Goal: Transaction & Acquisition: Purchase product/service

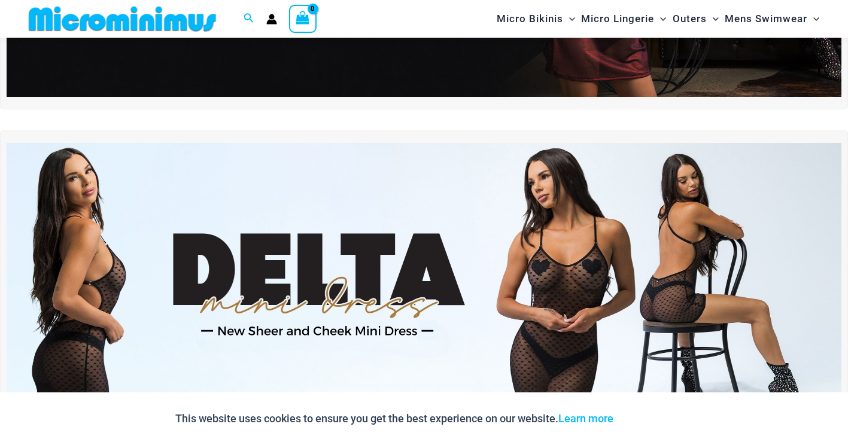
scroll to position [290, 0]
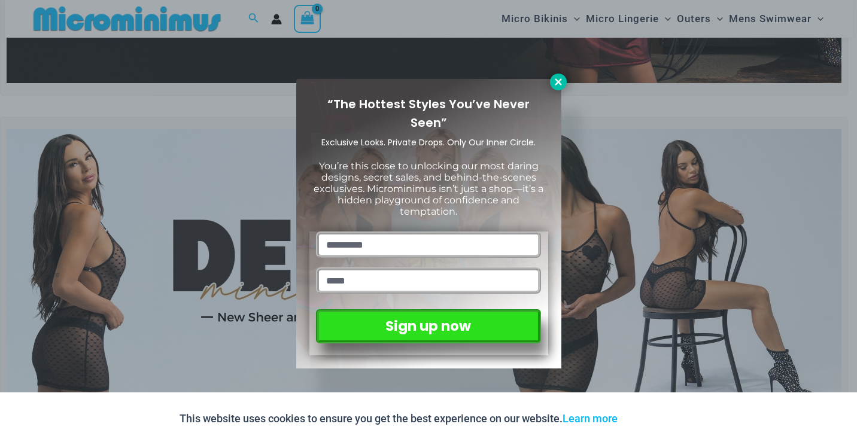
click at [554, 83] on icon at bounding box center [558, 82] width 11 height 11
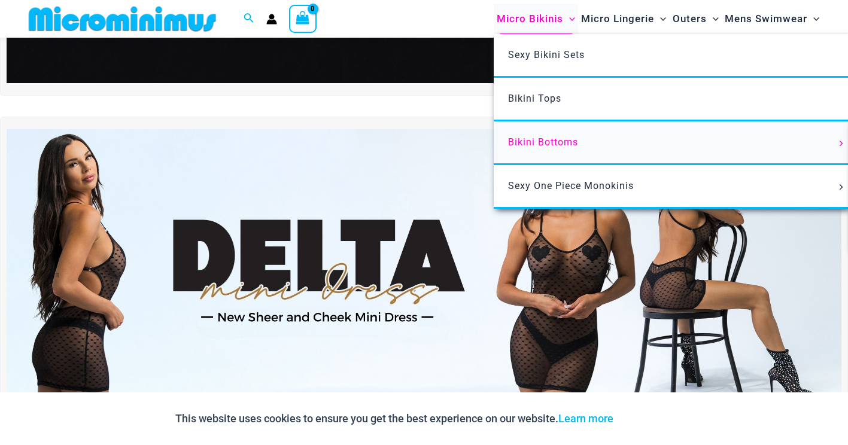
click at [528, 136] on span "Bikini Bottoms" at bounding box center [543, 141] width 70 height 11
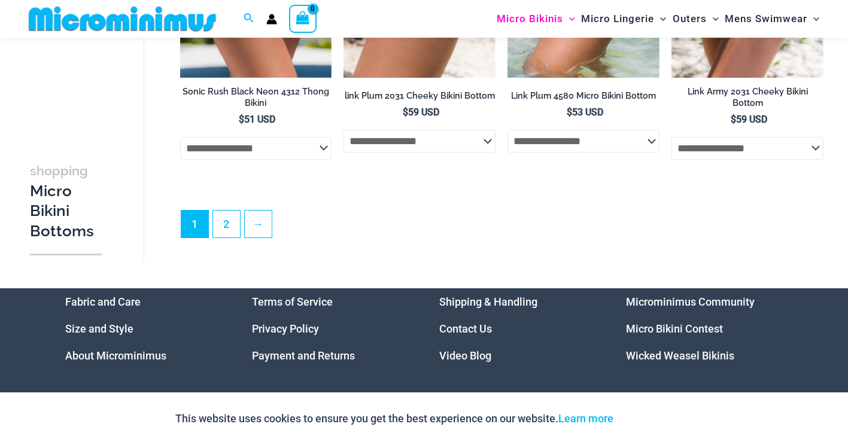
scroll to position [3287, 0]
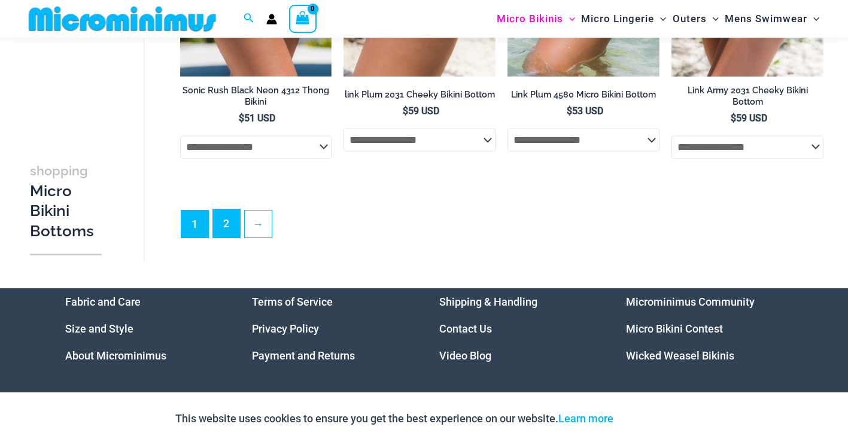
click at [221, 233] on link "2" at bounding box center [226, 224] width 27 height 28
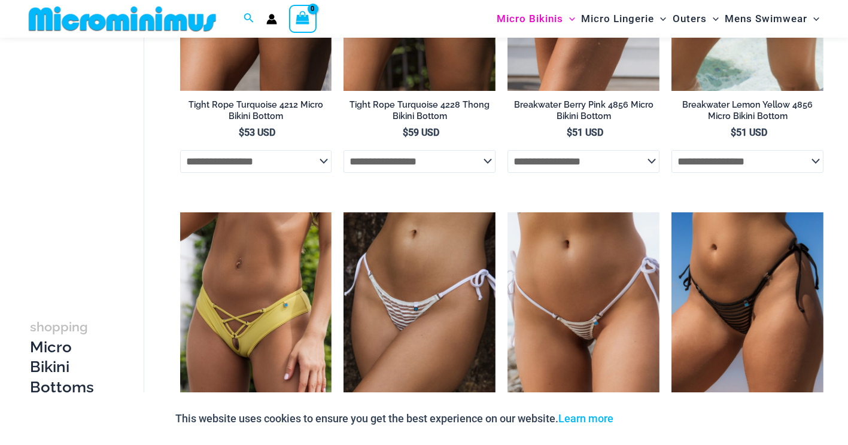
scroll to position [1127, 0]
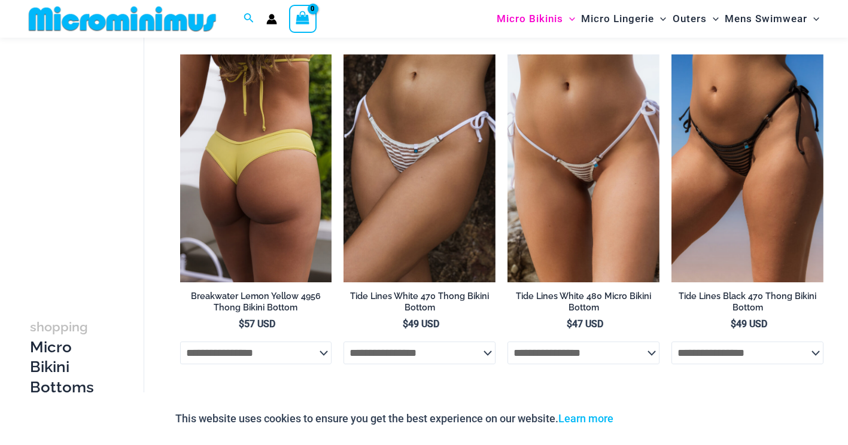
click at [205, 146] on img at bounding box center [256, 168] width 152 height 228
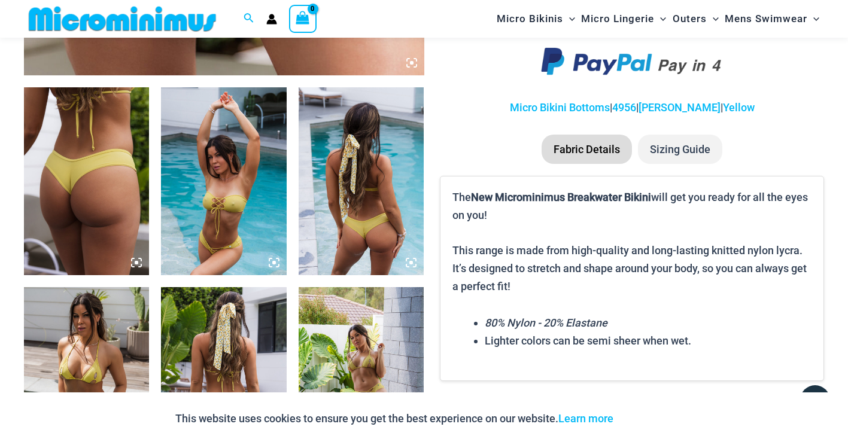
scroll to position [648, 0]
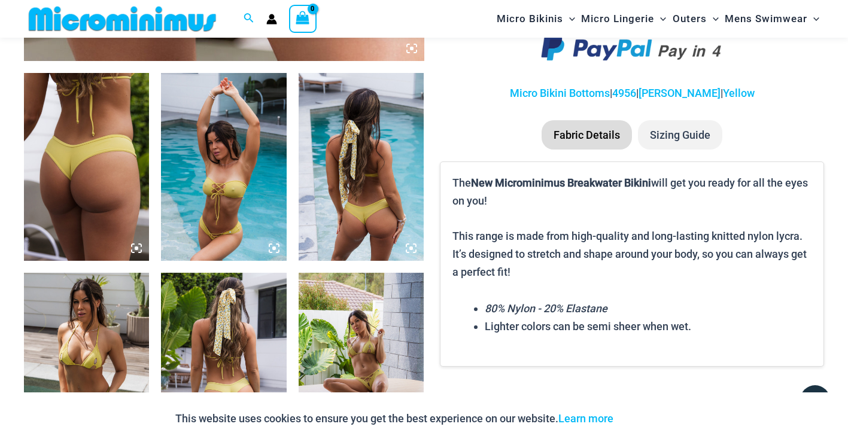
click at [122, 162] on img at bounding box center [86, 167] width 125 height 188
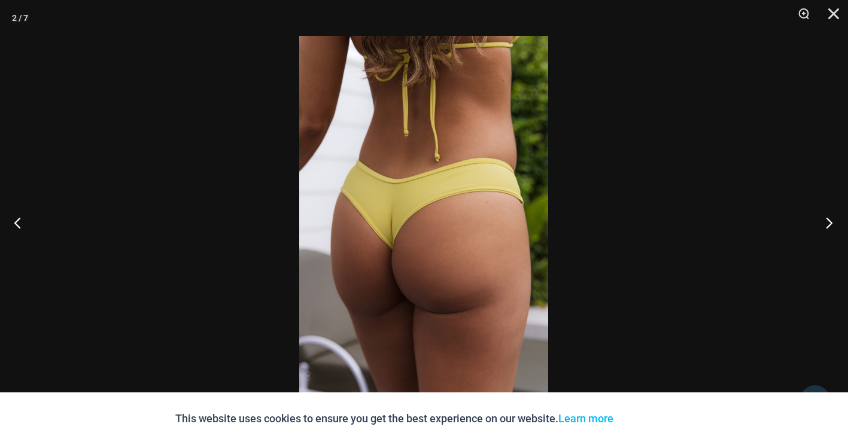
click at [833, 220] on button "Next" at bounding box center [825, 223] width 45 height 60
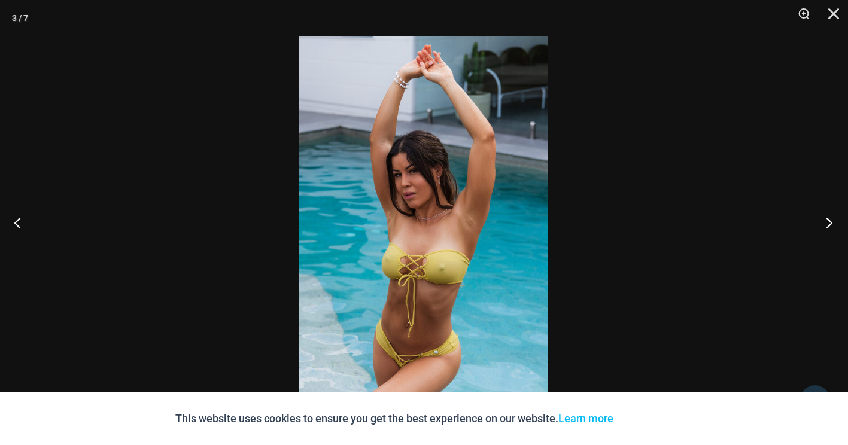
click at [828, 220] on button "Next" at bounding box center [825, 223] width 45 height 60
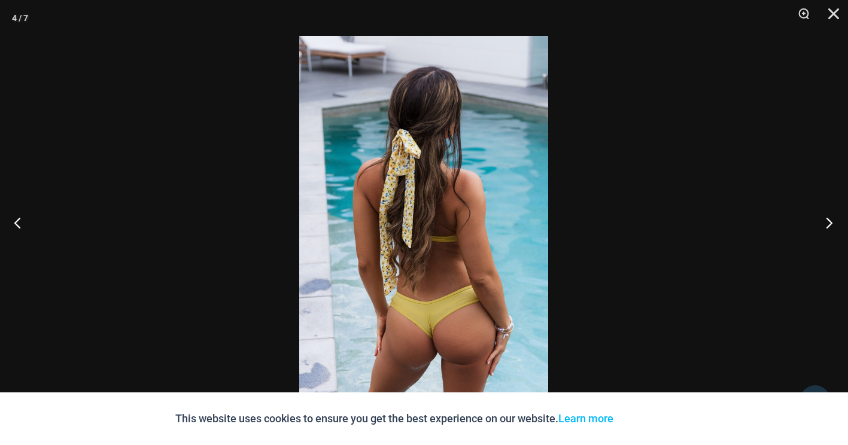
click at [828, 220] on button "Next" at bounding box center [825, 223] width 45 height 60
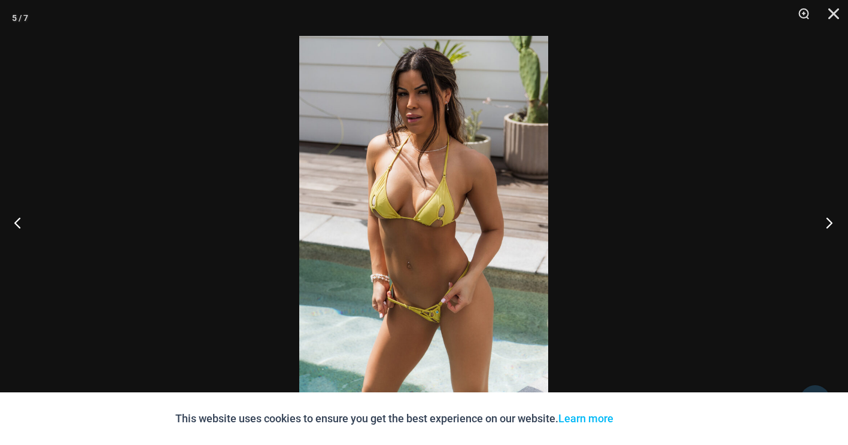
click at [827, 220] on button "Next" at bounding box center [825, 223] width 45 height 60
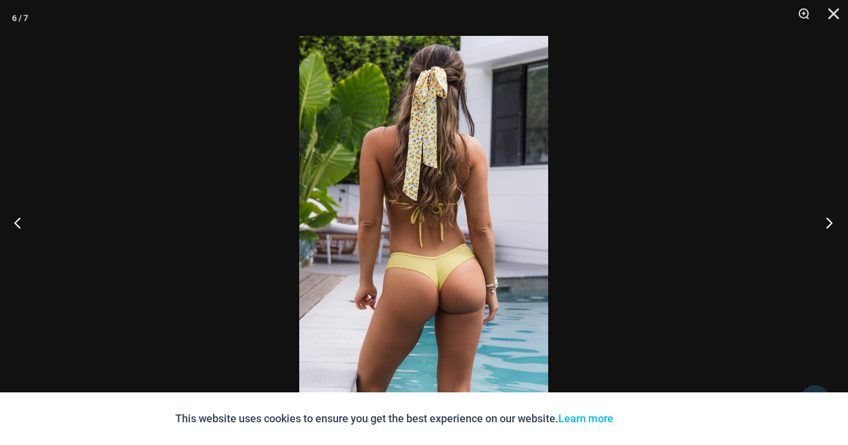
click at [827, 220] on button "Next" at bounding box center [825, 223] width 45 height 60
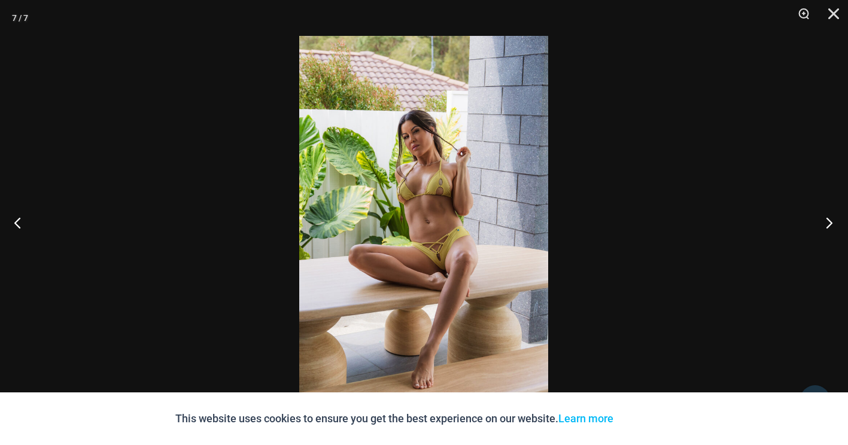
click at [826, 220] on button "Next" at bounding box center [825, 223] width 45 height 60
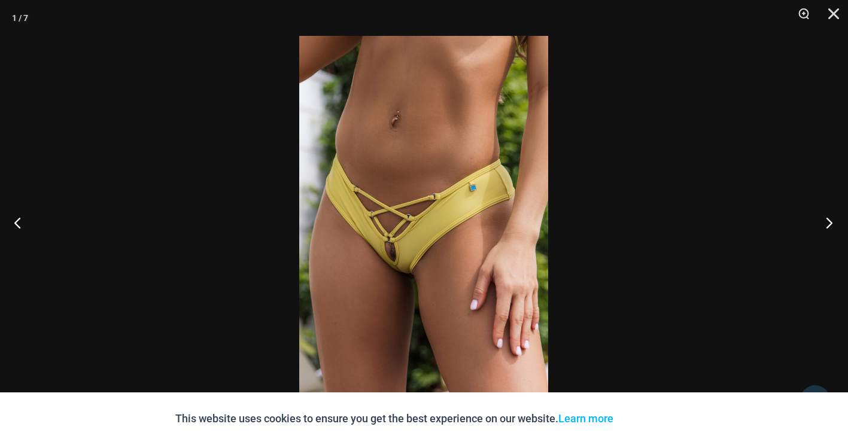
click at [826, 220] on button "Next" at bounding box center [825, 223] width 45 height 60
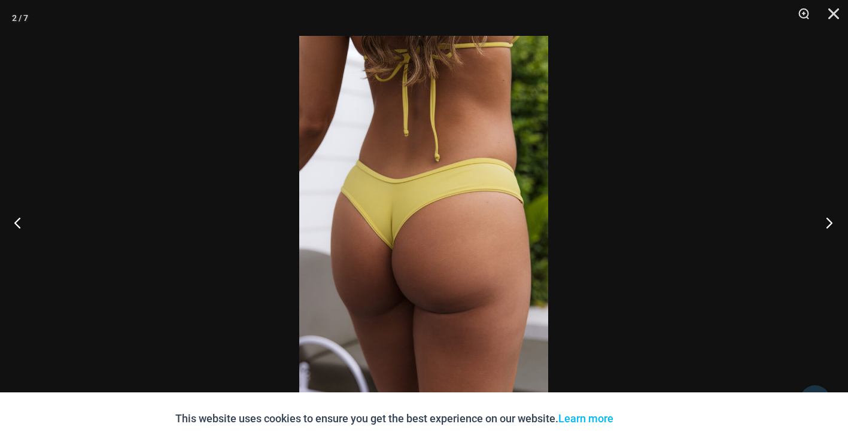
click at [826, 220] on button "Next" at bounding box center [825, 223] width 45 height 60
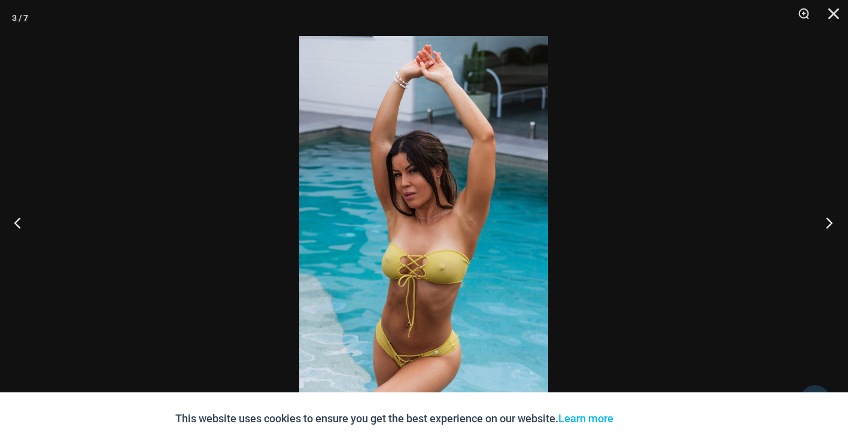
click at [826, 220] on button "Next" at bounding box center [825, 223] width 45 height 60
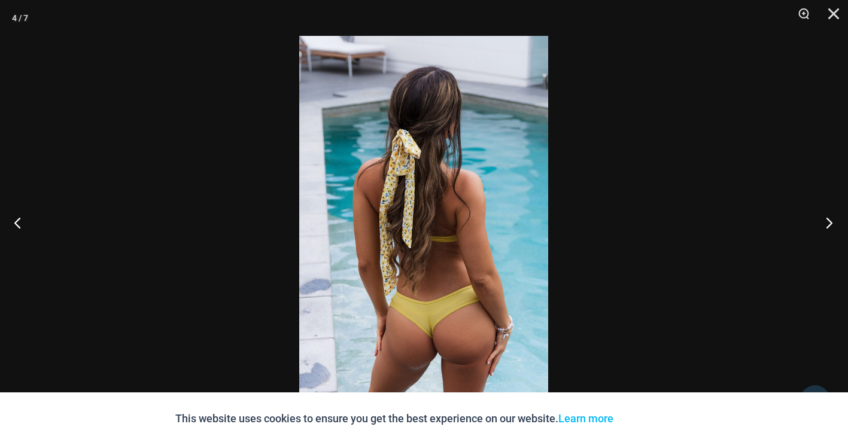
click at [825, 220] on button "Next" at bounding box center [825, 223] width 45 height 60
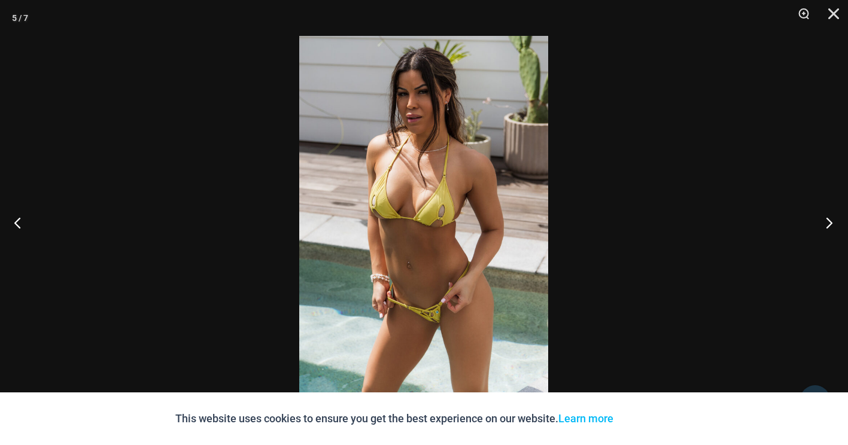
click at [825, 220] on button "Next" at bounding box center [825, 223] width 45 height 60
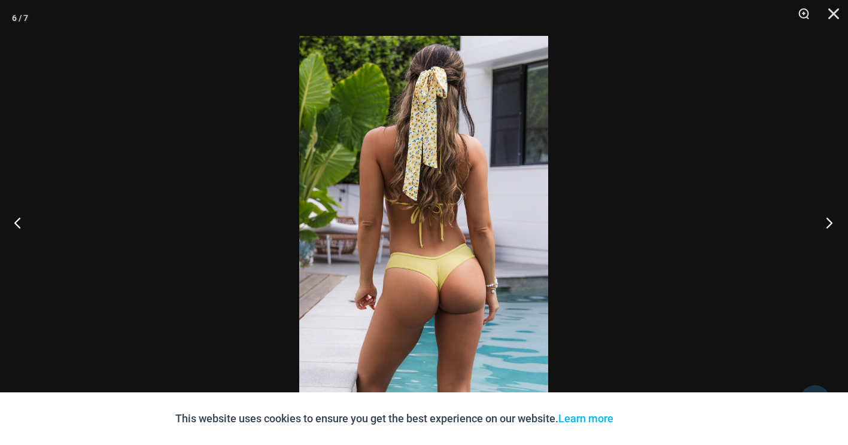
click at [825, 220] on button "Next" at bounding box center [825, 223] width 45 height 60
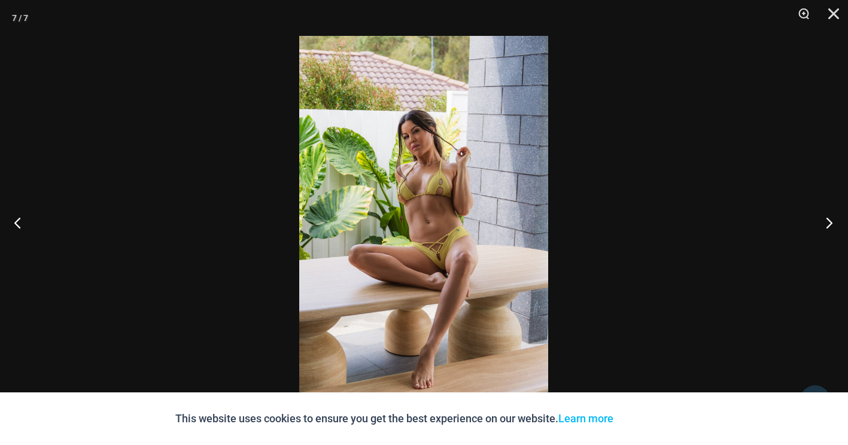
click at [825, 220] on button "Next" at bounding box center [825, 223] width 45 height 60
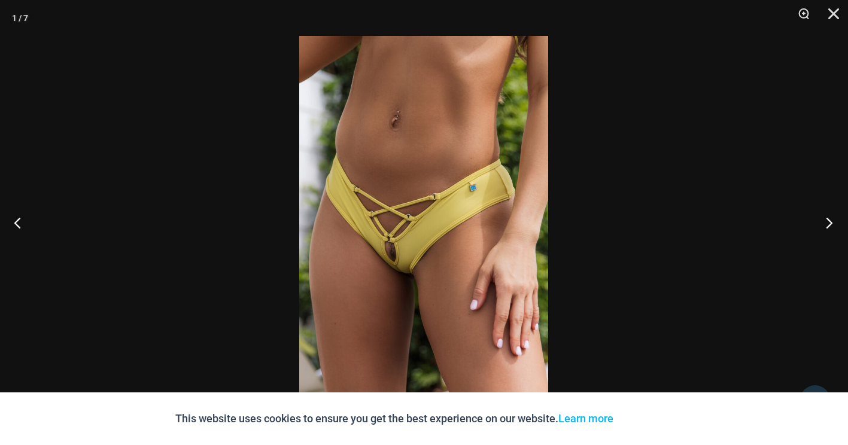
click at [825, 220] on button "Next" at bounding box center [825, 223] width 45 height 60
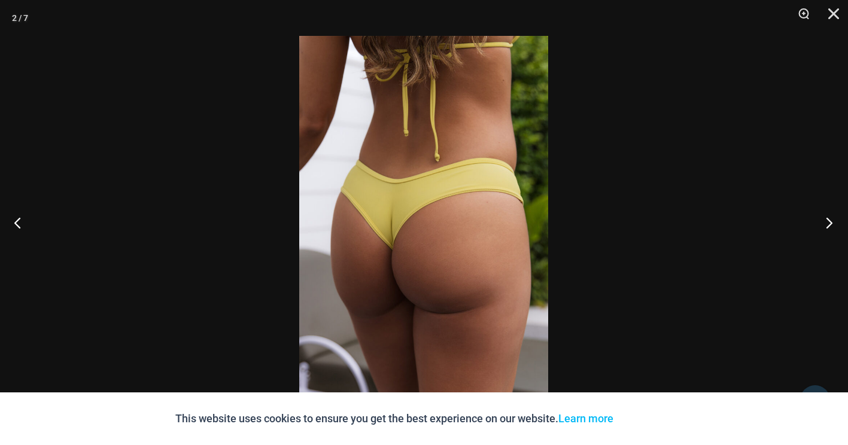
click at [825, 220] on button "Next" at bounding box center [825, 223] width 45 height 60
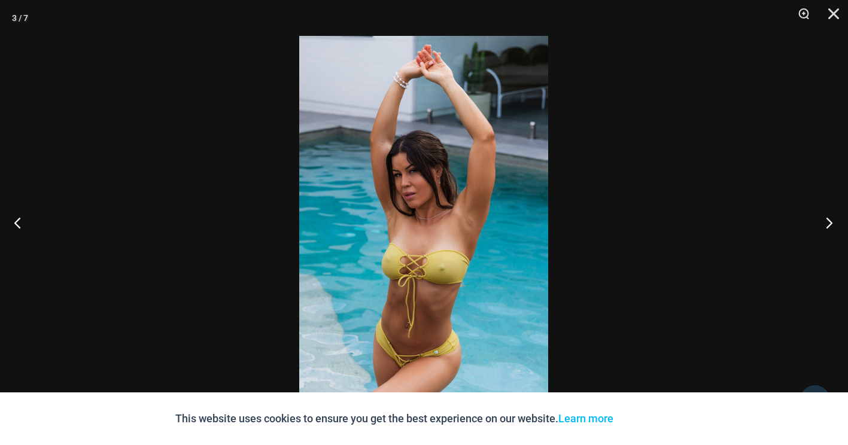
click at [822, 220] on button "Next" at bounding box center [825, 223] width 45 height 60
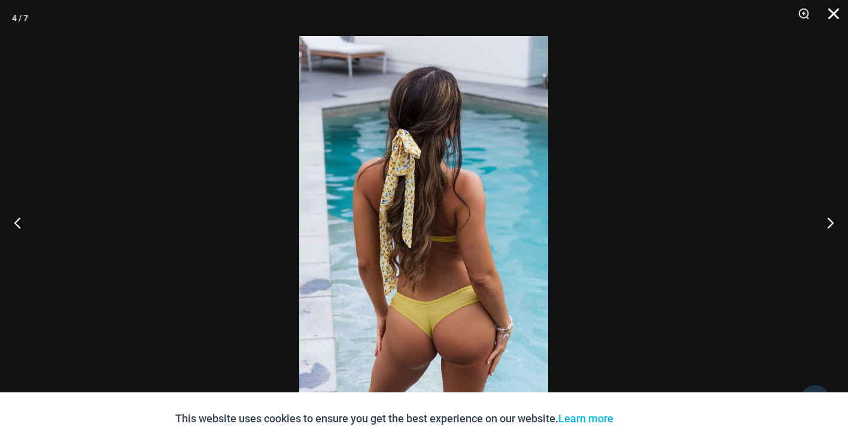
click at [834, 9] on button "Close" at bounding box center [830, 18] width 30 height 36
